Goal: Transaction & Acquisition: Obtain resource

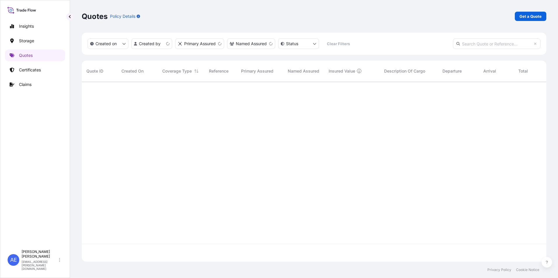
scroll to position [179, 460]
click at [517, 17] on link "Get a Quote" at bounding box center [531, 16] width 32 height 9
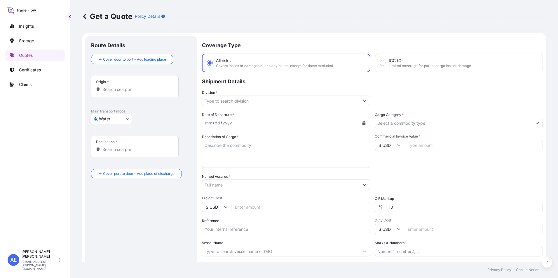
scroll to position [9, 0]
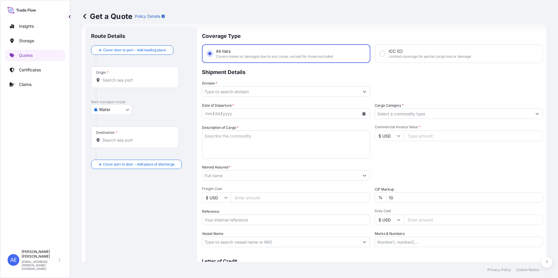
click at [118, 112] on body "Insights Storage Quotes Certificates Claims AE [PERSON_NAME] Samuel [EMAIL_ADDR…" at bounding box center [279, 139] width 558 height 278
click at [110, 131] on div "Water" at bounding box center [111, 135] width 36 height 11
click at [110, 112] on body "Insights Storage Quotes Certificates Claims AE [PERSON_NAME] Samuel [EMAIL_ADDR…" at bounding box center [279, 139] width 558 height 278
click at [110, 125] on div "Air" at bounding box center [111, 127] width 36 height 11
select select "Air"
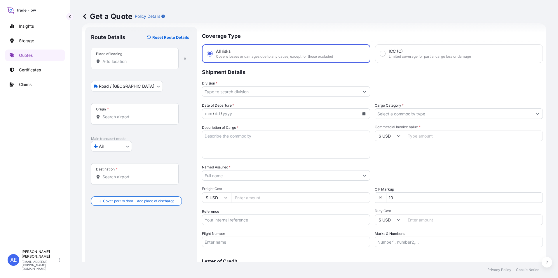
click at [123, 60] on input "Place of loading" at bounding box center [136, 62] width 69 height 6
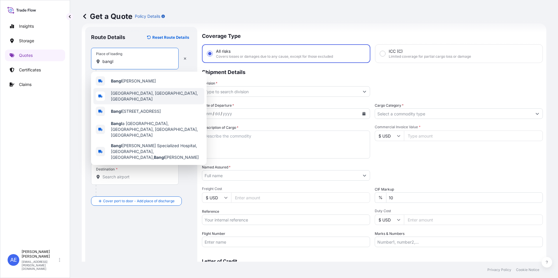
click at [129, 97] on span "[GEOGRAPHIC_DATA], [GEOGRAPHIC_DATA], [GEOGRAPHIC_DATA]" at bounding box center [156, 96] width 91 height 12
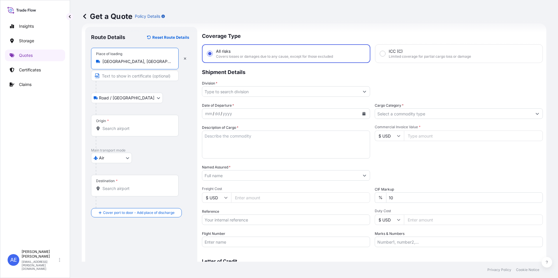
type input "[GEOGRAPHIC_DATA], [GEOGRAPHIC_DATA], [GEOGRAPHIC_DATA]"
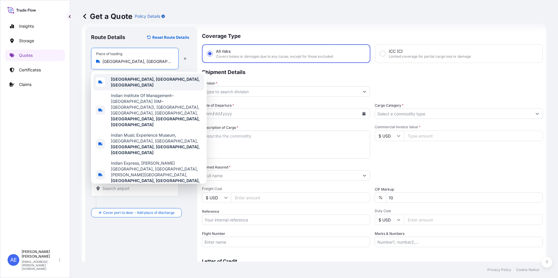
click at [127, 80] on b "[GEOGRAPHIC_DATA], [GEOGRAPHIC_DATA], [GEOGRAPHIC_DATA]" at bounding box center [155, 82] width 89 height 11
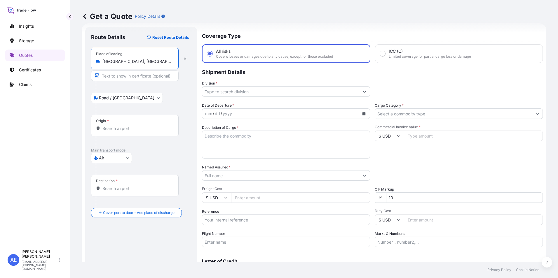
click at [122, 119] on div "Origin *" at bounding box center [135, 126] width 88 height 22
click at [122, 126] on input "Origin *" at bounding box center [136, 129] width 69 height 6
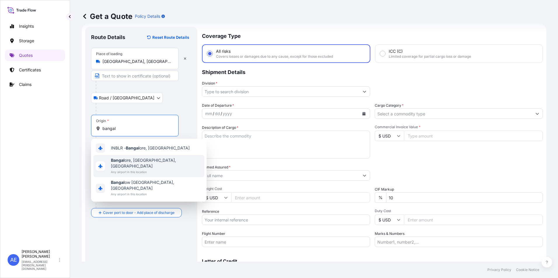
click at [125, 163] on span "Bangal ore, [GEOGRAPHIC_DATA], [GEOGRAPHIC_DATA]" at bounding box center [156, 164] width 91 height 12
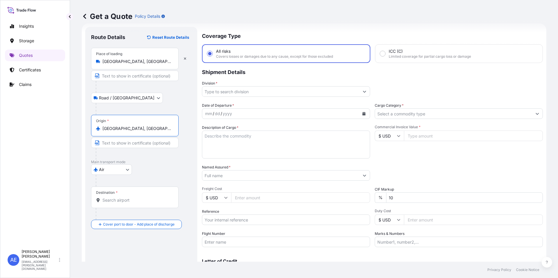
type input "[GEOGRAPHIC_DATA], [GEOGRAPHIC_DATA], [GEOGRAPHIC_DATA]"
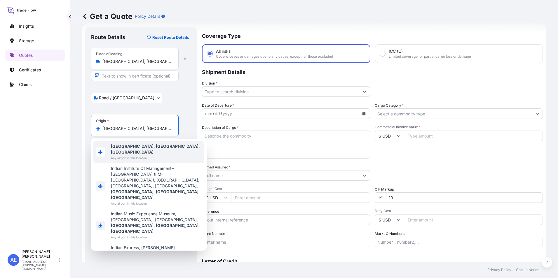
click at [153, 155] on span "Any airport in this location" at bounding box center [156, 158] width 91 height 6
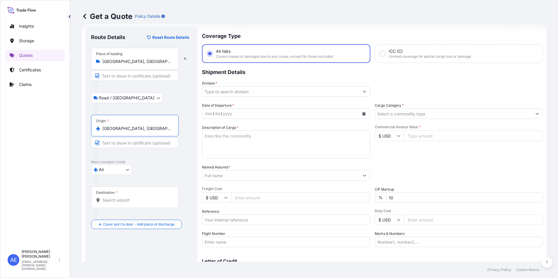
click at [111, 193] on div "Destination *" at bounding box center [107, 193] width 22 height 5
click at [111, 198] on input "Destination *" at bounding box center [136, 201] width 69 height 6
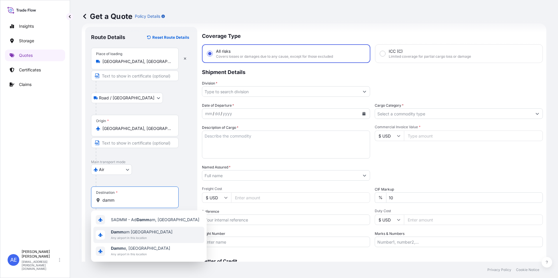
click at [139, 230] on span "Damm am [GEOGRAPHIC_DATA]" at bounding box center [142, 232] width 62 height 6
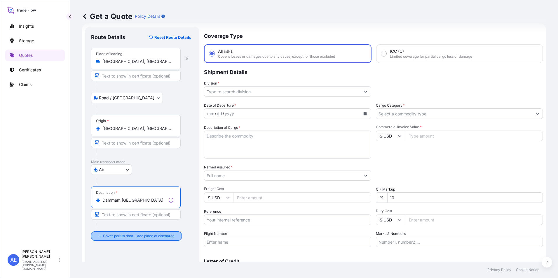
type input "Dammam [GEOGRAPHIC_DATA]"
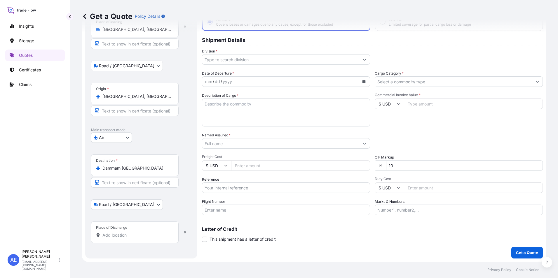
scroll to position [42, 0]
click at [136, 237] on input "Place of Discharge" at bounding box center [136, 235] width 69 height 6
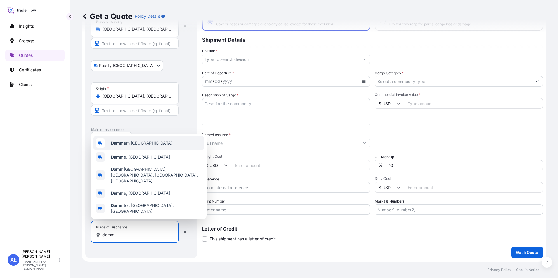
click at [137, 146] on span "Damm am [GEOGRAPHIC_DATA]" at bounding box center [142, 143] width 62 height 6
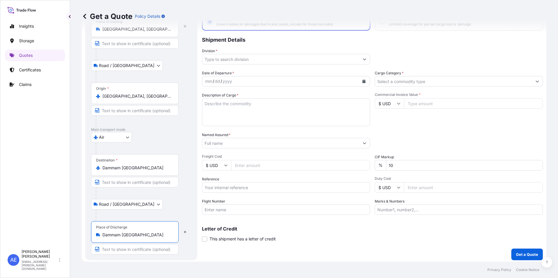
type input "Dammam [GEOGRAPHIC_DATA]"
click at [333, 61] on input "Division *" at bounding box center [280, 59] width 157 height 11
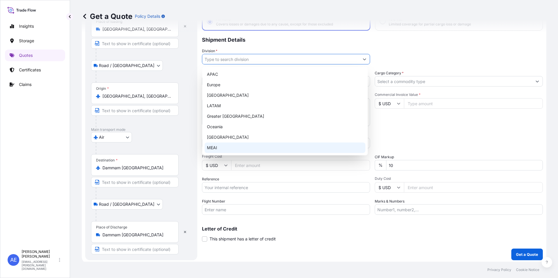
click at [219, 147] on div "MEAI" at bounding box center [285, 148] width 161 height 11
type input "MEAI"
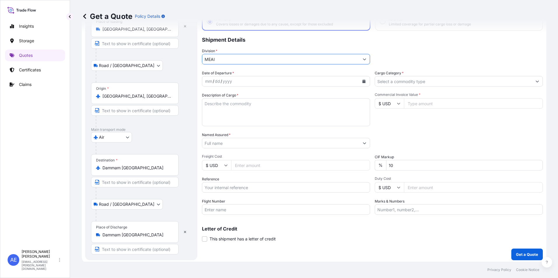
click at [364, 83] on button "Calendar" at bounding box center [363, 81] width 9 height 9
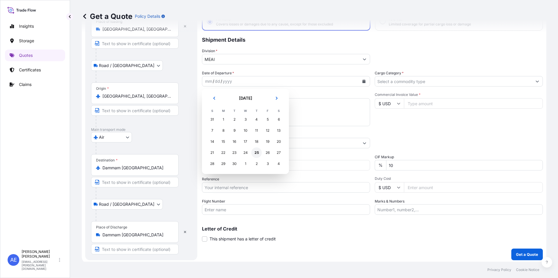
click at [259, 155] on div "25" at bounding box center [256, 153] width 11 height 11
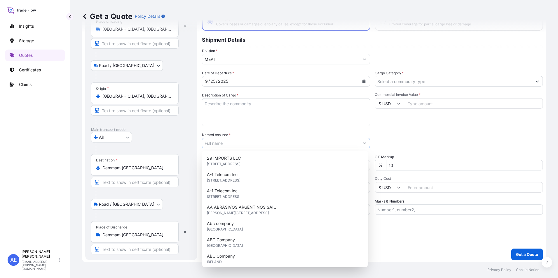
click at [232, 144] on input "Named Assured *" at bounding box center [280, 143] width 157 height 11
paste input "AUMA SAUDI MANUFACTURING COMPANY"
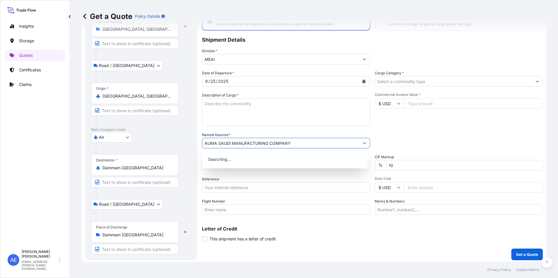
type input "AUMA SAUDI MANUFACTURING COMPANY"
click at [235, 114] on textarea "Description of Cargo *" at bounding box center [286, 112] width 168 height 28
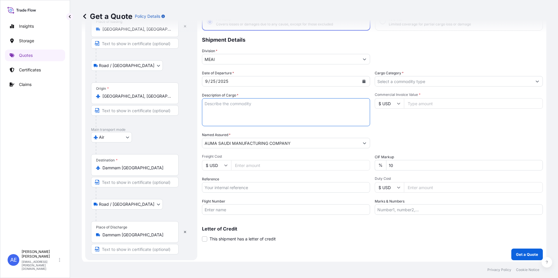
click at [247, 111] on textarea "Description of Cargo *" at bounding box center [286, 112] width 168 height 28
paste textarea "ELECTRIC MOTORS"
type textarea "ELECTRIC MOTORS"
click at [445, 85] on input "Cargo Category *" at bounding box center [453, 81] width 157 height 11
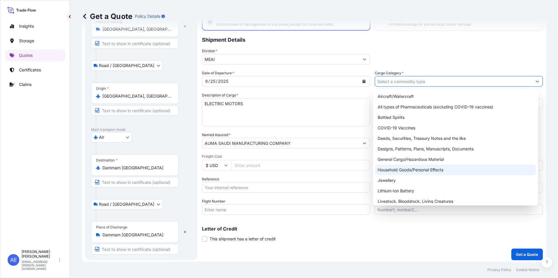
click at [413, 169] on div "Household Goods/Personal Effects" at bounding box center [455, 170] width 161 height 11
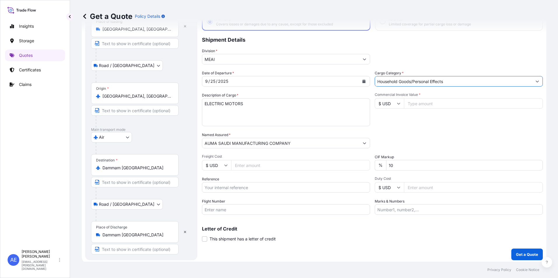
click at [427, 104] on input "Commercial Invoice Value *" at bounding box center [473, 103] width 139 height 11
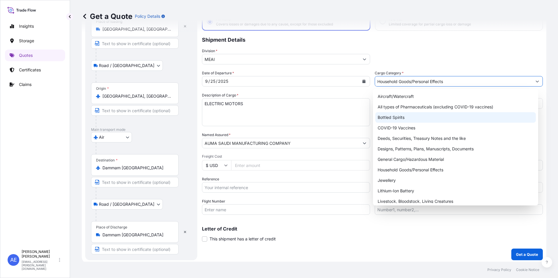
click at [436, 79] on input "Household Goods/Personal Effects" at bounding box center [453, 81] width 157 height 11
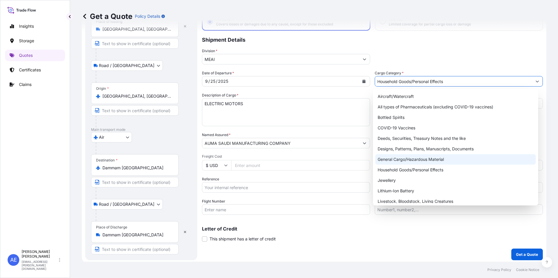
click at [423, 160] on div "General Cargo/Hazardous Material" at bounding box center [455, 159] width 161 height 11
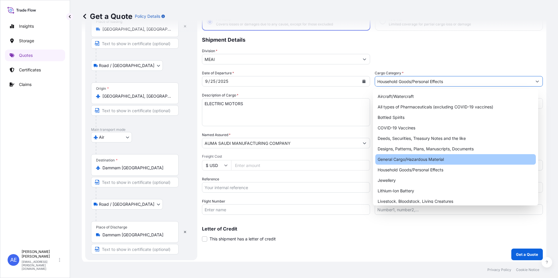
type input "General Cargo/Hazardous Material"
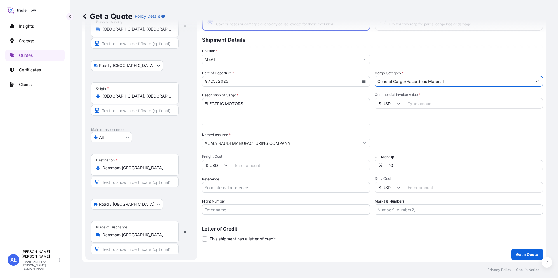
click at [425, 107] on input "Commercial Invoice Value *" at bounding box center [473, 103] width 139 height 11
click at [397, 104] on icon at bounding box center [399, 104] width 4 height 4
drag, startPoint x: 383, startPoint y: 122, endPoint x: 402, endPoint y: 117, distance: 20.0
click at [383, 123] on div "€ EUR" at bounding box center [387, 119] width 25 height 11
type input "€ EUR"
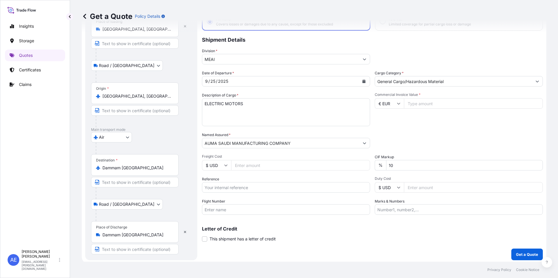
click at [416, 109] on div "Commercial Invoice Value * € EUR" at bounding box center [459, 109] width 168 height 34
click at [420, 104] on input "Commercial Invoice Value *" at bounding box center [473, 103] width 139 height 11
paste input "736.00"
type input "736.00"
click at [239, 188] on input "Reference" at bounding box center [286, 187] width 168 height 11
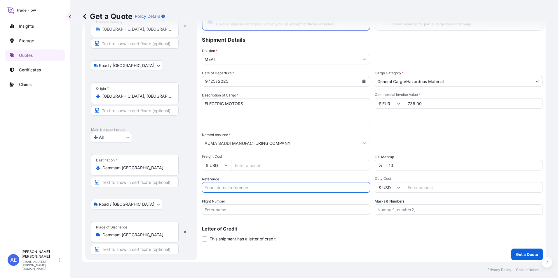
paste input "SSLS3198"
type input "SSLS3198"
click at [419, 138] on div "Packing Category Type to search a container mode Please select a primary mode o…" at bounding box center [459, 140] width 168 height 16
drag, startPoint x: 257, startPoint y: 174, endPoint x: 81, endPoint y: 184, distance: 176.3
click at [173, 177] on form "Route Details Reset Route Details Place of loading [GEOGRAPHIC_DATA], [GEOGRAPH…" at bounding box center [314, 127] width 465 height 273
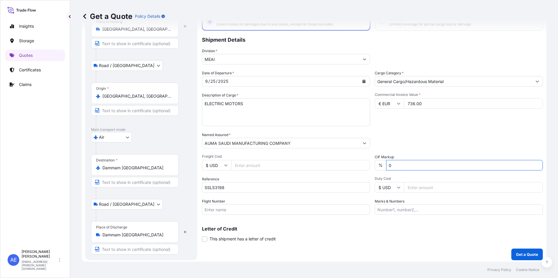
type input "0"
click at [518, 256] on p "Get a Quote" at bounding box center [527, 255] width 22 height 6
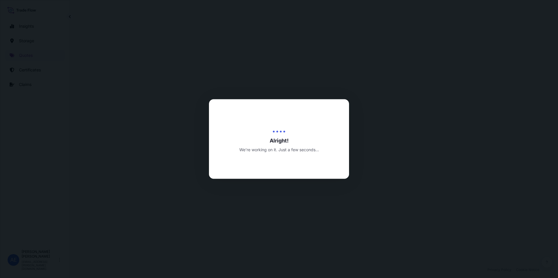
select select "Road / [GEOGRAPHIC_DATA]"
select select "Air"
select select "Road / [GEOGRAPHIC_DATA]"
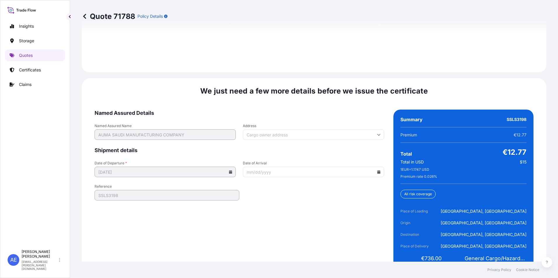
scroll to position [899, 0]
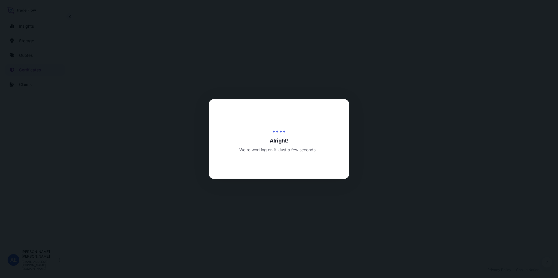
click at [429, 166] on div at bounding box center [279, 139] width 558 height 278
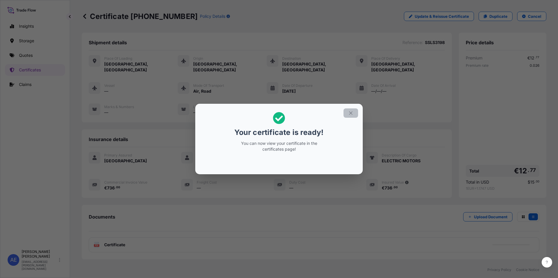
click at [351, 115] on icon "button" at bounding box center [350, 113] width 5 height 5
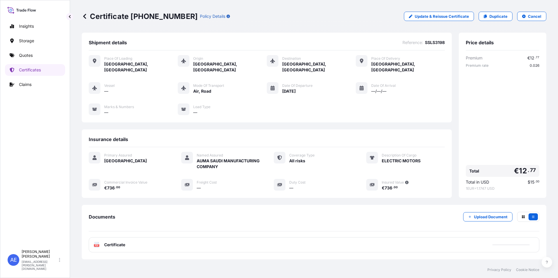
click at [121, 242] on span "Certificate" at bounding box center [114, 245] width 21 height 6
click at [124, 242] on span "Certificate" at bounding box center [114, 245] width 21 height 6
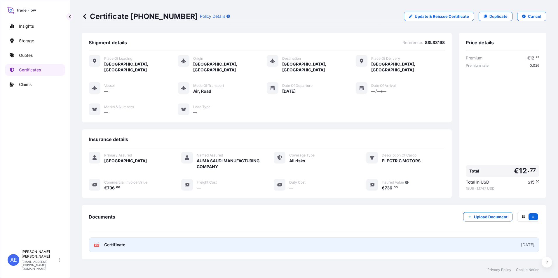
click at [132, 242] on link "PDF Certificate [DATE]" at bounding box center [314, 245] width 451 height 15
